Goal: Task Accomplishment & Management: Use online tool/utility

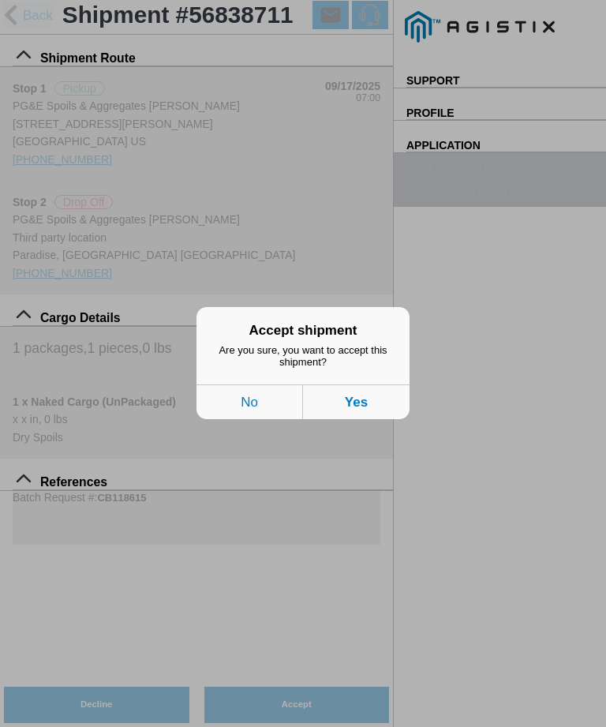
click at [399, 358] on div "Are you sure, you want to accept this shipment?" at bounding box center [303, 365] width 213 height 40
click at [361, 403] on button "Yes" at bounding box center [356, 402] width 107 height 35
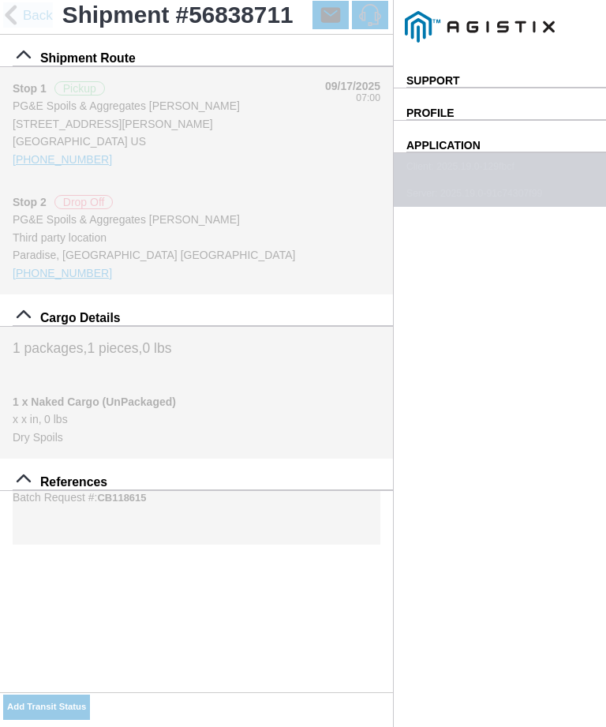
click at [335, 693] on div "Add Transit Status" at bounding box center [196, 709] width 393 height 35
click at [0, 0] on slot "Add Transit Status" at bounding box center [0, 0] width 0 height 0
click at [0, 0] on input "[DATE]" at bounding box center [0, 0] width 0 height 0
type input "[DATE]"
click at [0, 0] on input "16:54" at bounding box center [0, 0] width 0 height 0
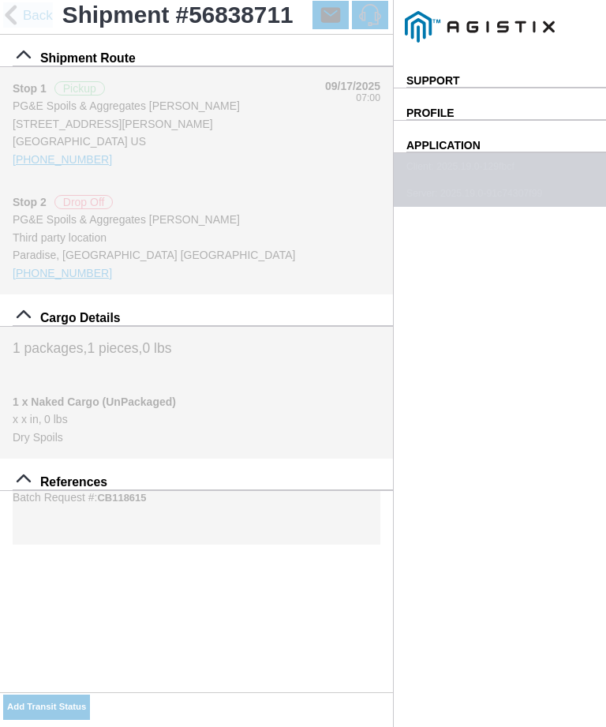
type input "07:00"
click at [0, 0] on select "Select Arrive at Drop Off Arrive at Pickup Break Start Break Stop Depart Drop O…" at bounding box center [0, 0] width 0 height 0
select select "ARVPULOC"
click at [0, 0] on div "Location" at bounding box center [0, 0] width 0 height 0
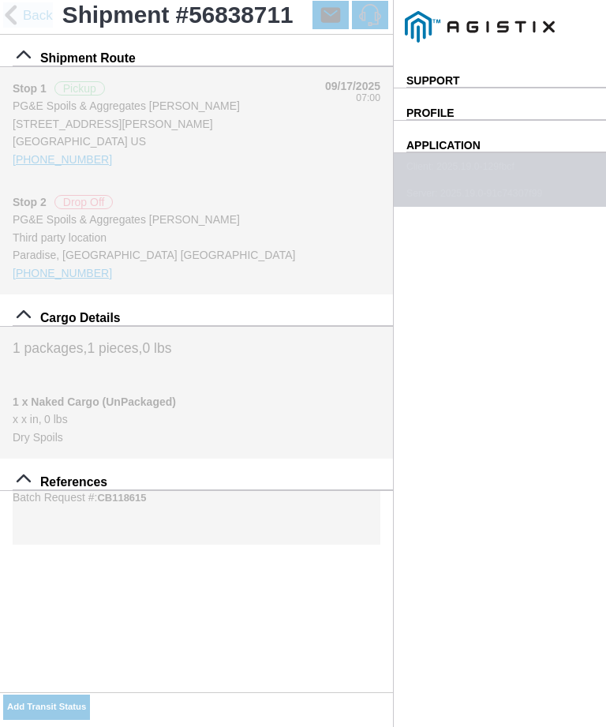
click at [0, 0] on div "Paradise - [PERSON_NAME]" at bounding box center [0, 0] width 0 height 0
click at [0, 0] on button "Apply" at bounding box center [0, 0] width 0 height 0
type input "Paradise"
click at [0, 0] on span "SAVE" at bounding box center [0, 0] width 0 height 0
